Goal: Information Seeking & Learning: Check status

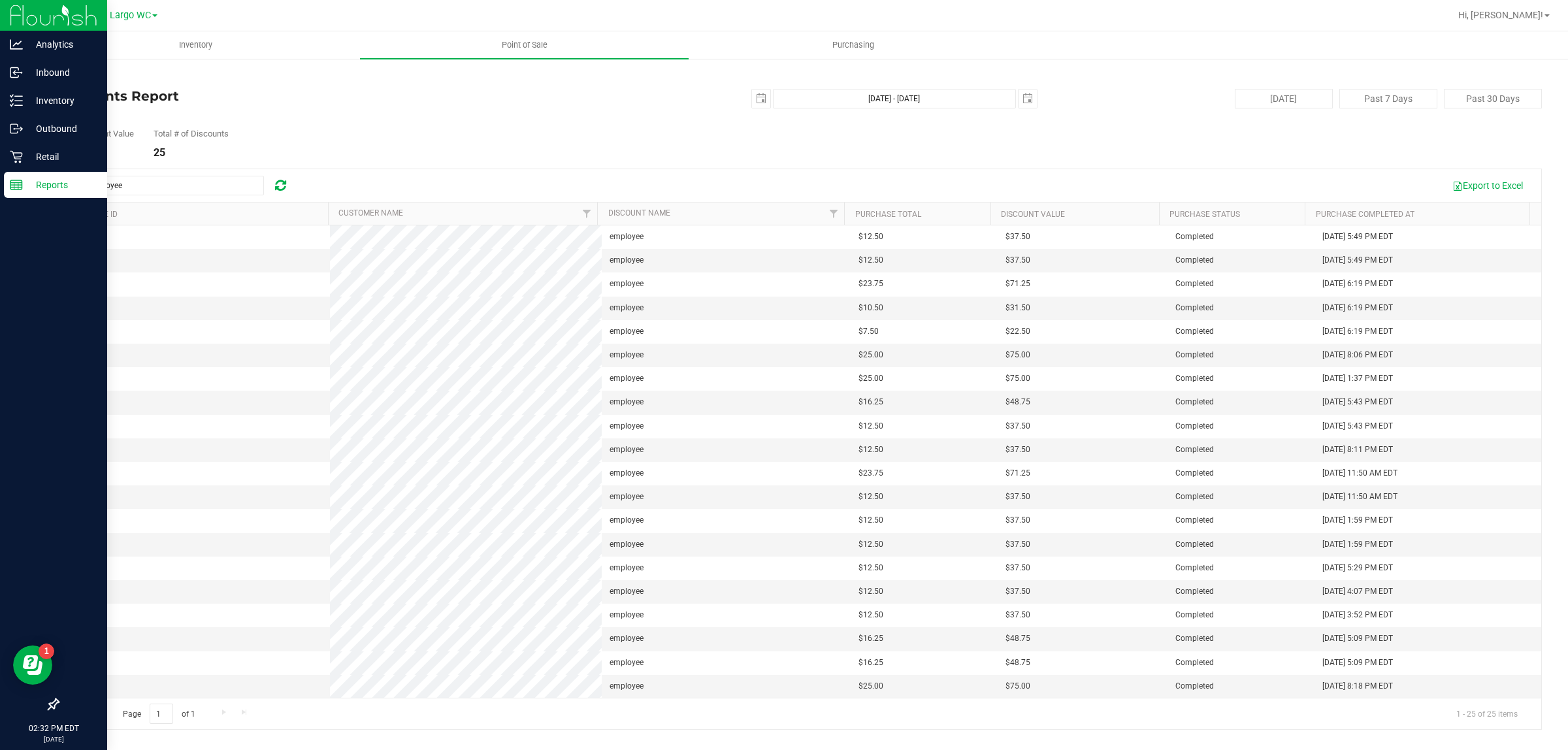
click at [56, 178] on p "Reports" at bounding box center [62, 185] width 78 height 16
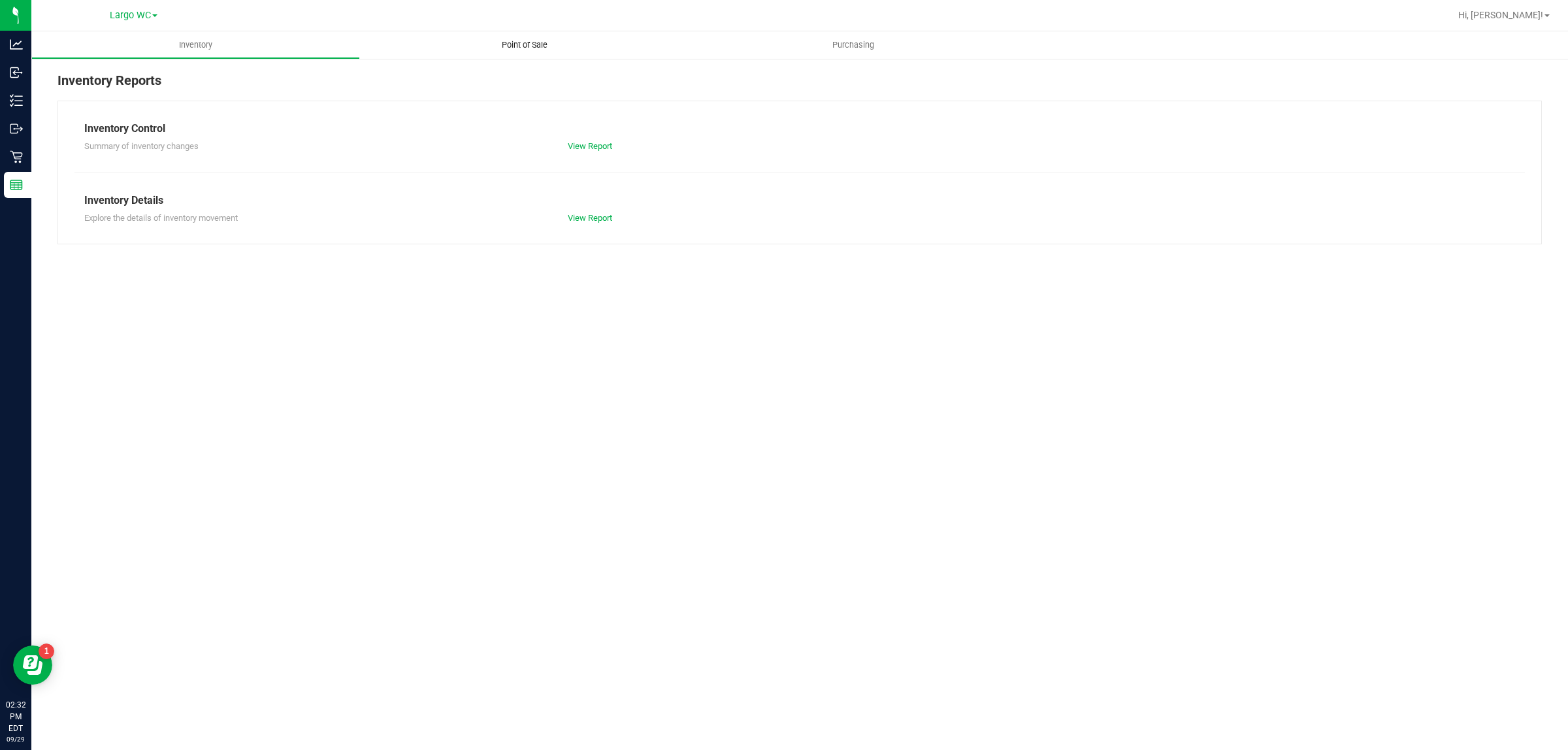
click at [526, 46] on span "Point of Sale" at bounding box center [525, 45] width 81 height 12
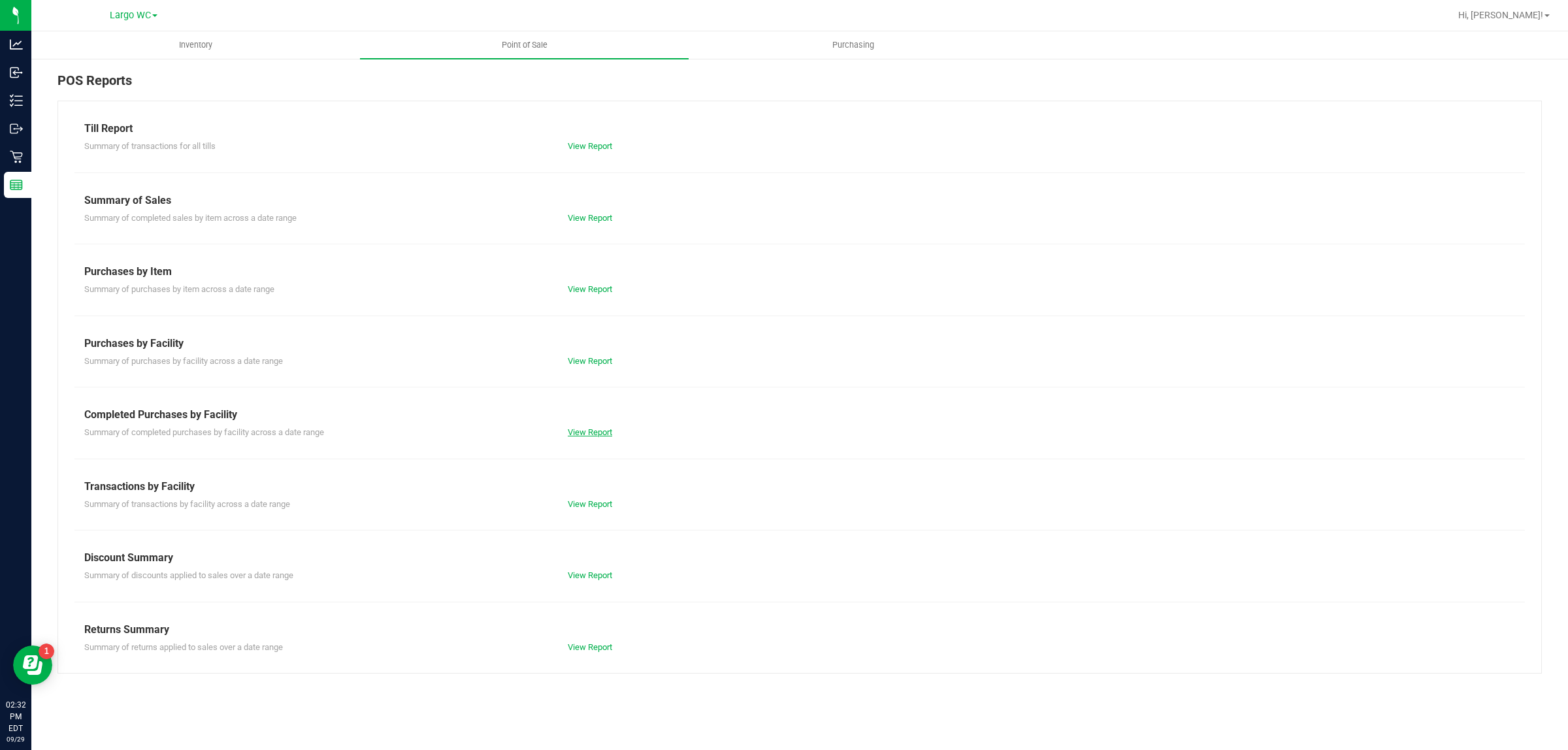
click at [596, 437] on link "View Report" at bounding box center [590, 432] width 45 height 10
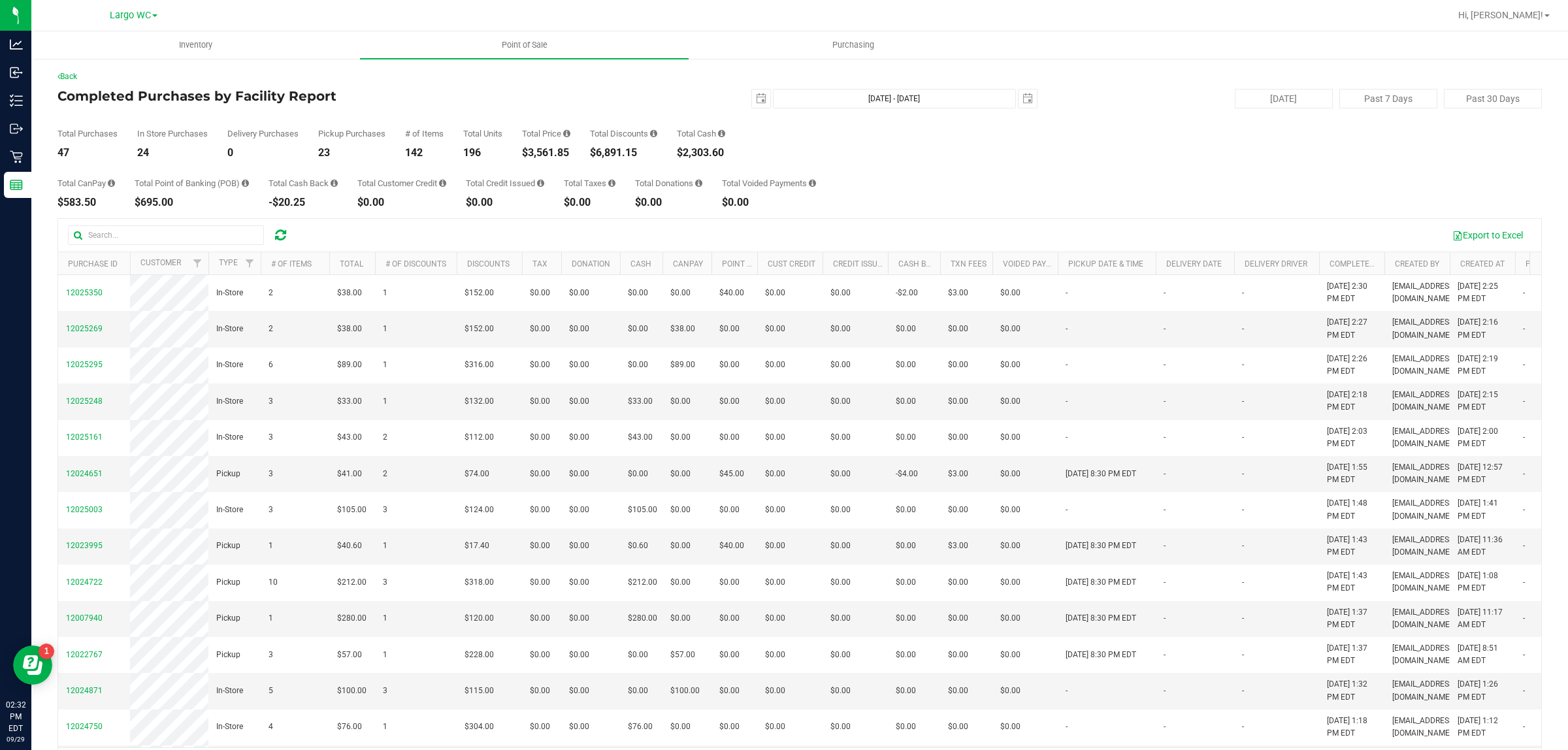
click at [619, 82] on div "Back" at bounding box center [800, 76] width 1484 height 12
